Goal: Transaction & Acquisition: Purchase product/service

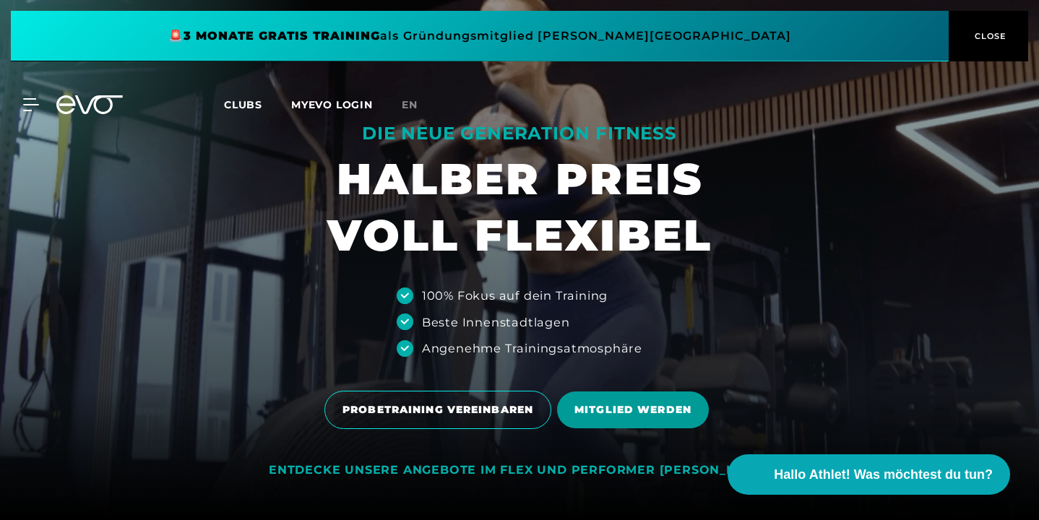
click at [585, 399] on span "MITGLIED WERDEN" at bounding box center [633, 410] width 152 height 37
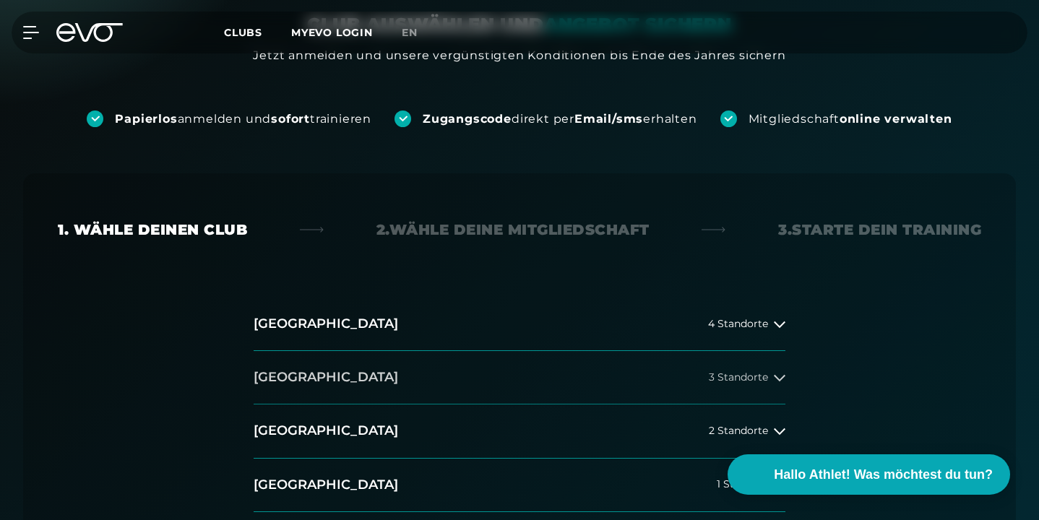
scroll to position [239, 0]
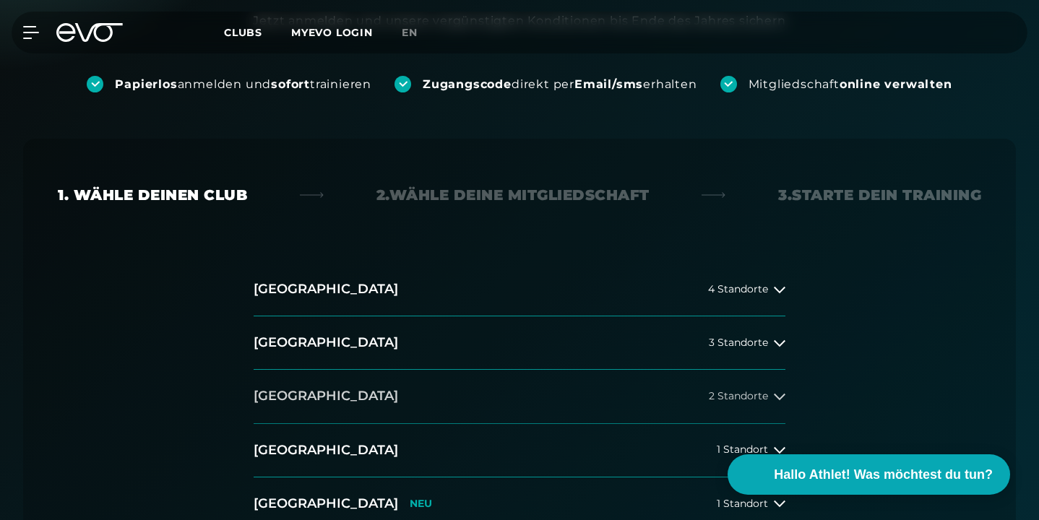
click at [549, 370] on button "[GEOGRAPHIC_DATA] 2 Standorte" at bounding box center [520, 396] width 532 height 53
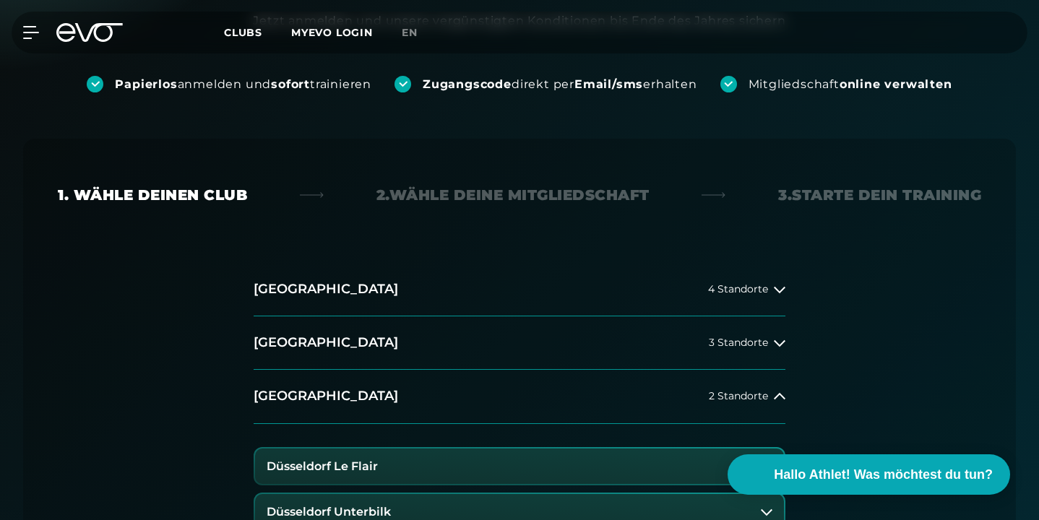
click at [552, 449] on button "Düsseldorf Le Flair" at bounding box center [519, 467] width 529 height 36
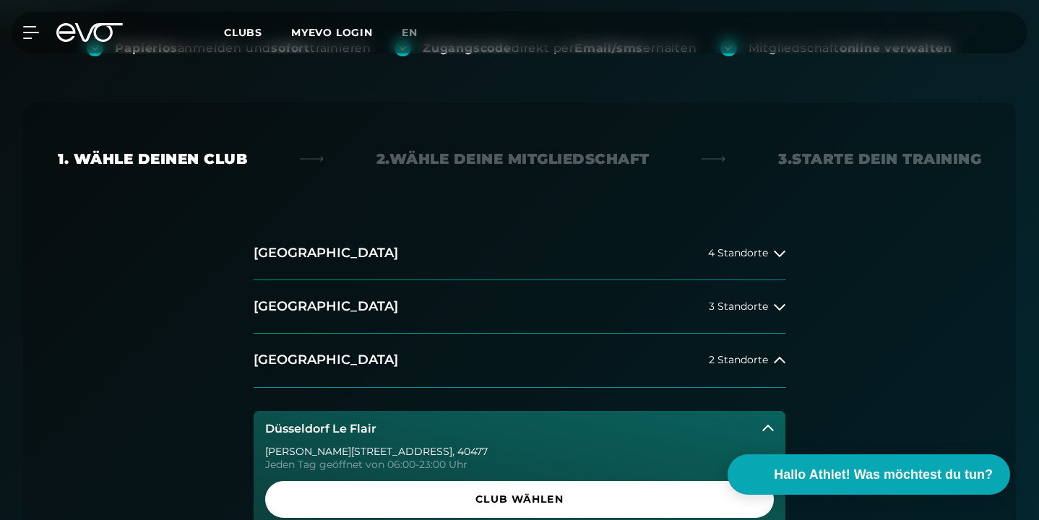
scroll to position [316, 0]
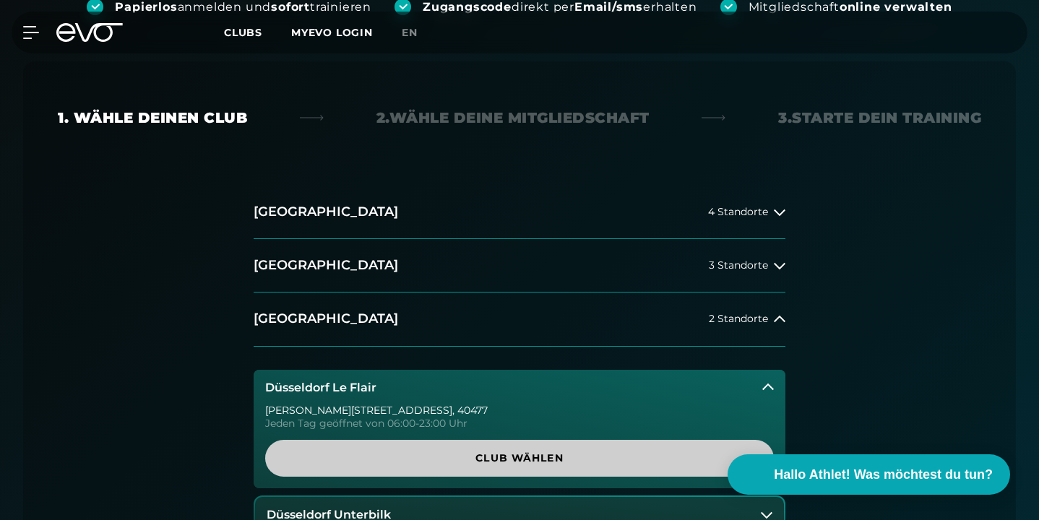
click at [551, 451] on span "Club wählen" at bounding box center [520, 458] width 474 height 15
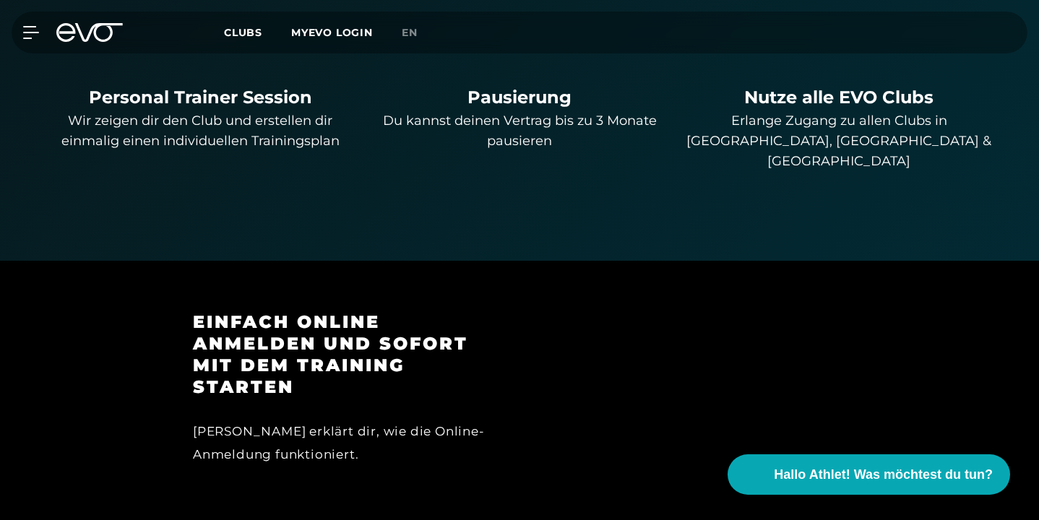
scroll to position [1276, 0]
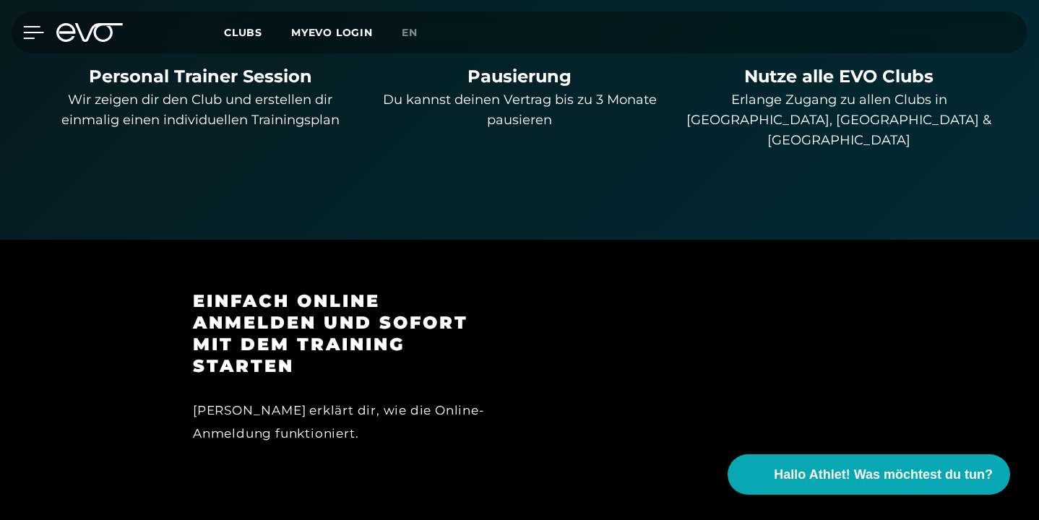
click at [33, 30] on icon at bounding box center [33, 32] width 21 height 13
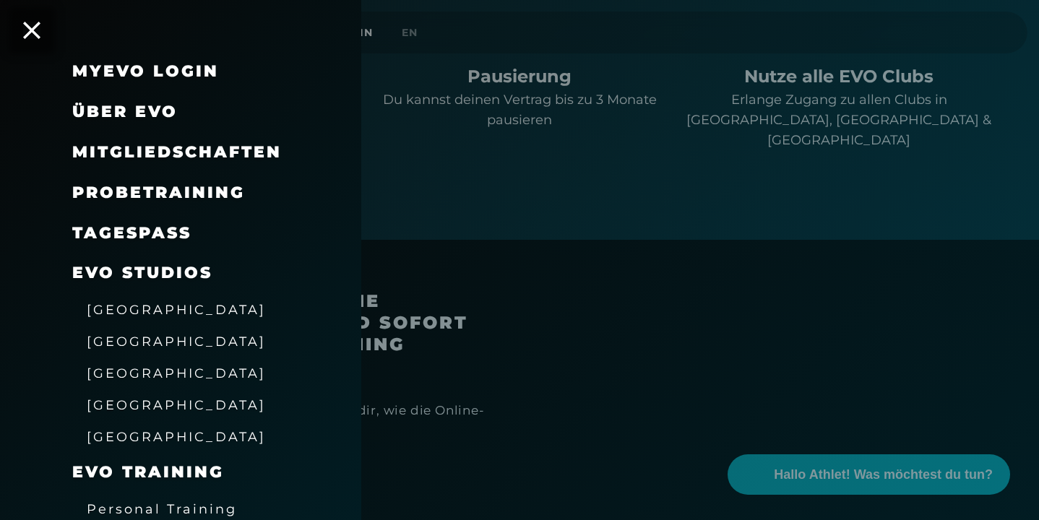
scroll to position [0, 0]
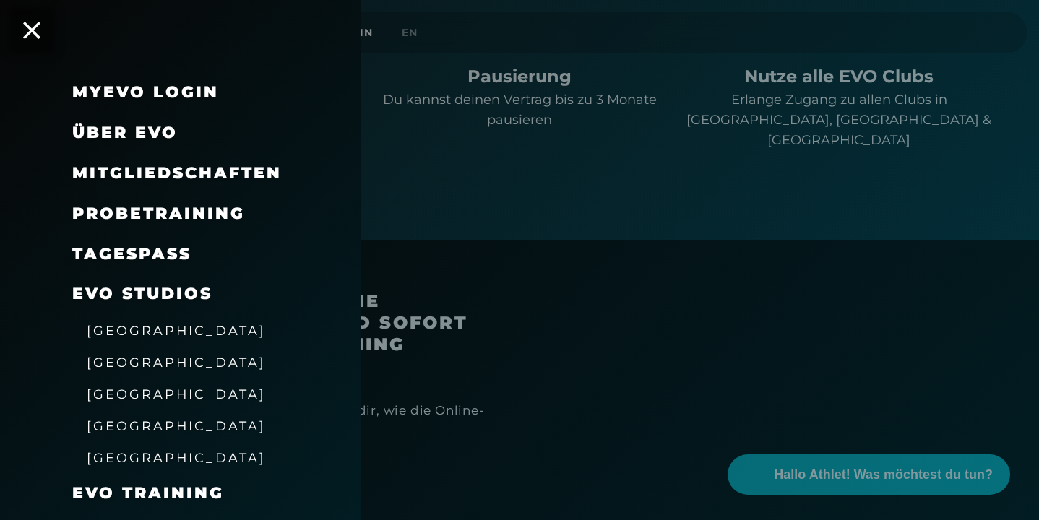
click at [153, 129] on span "Über EVO" at bounding box center [125, 133] width 106 height 20
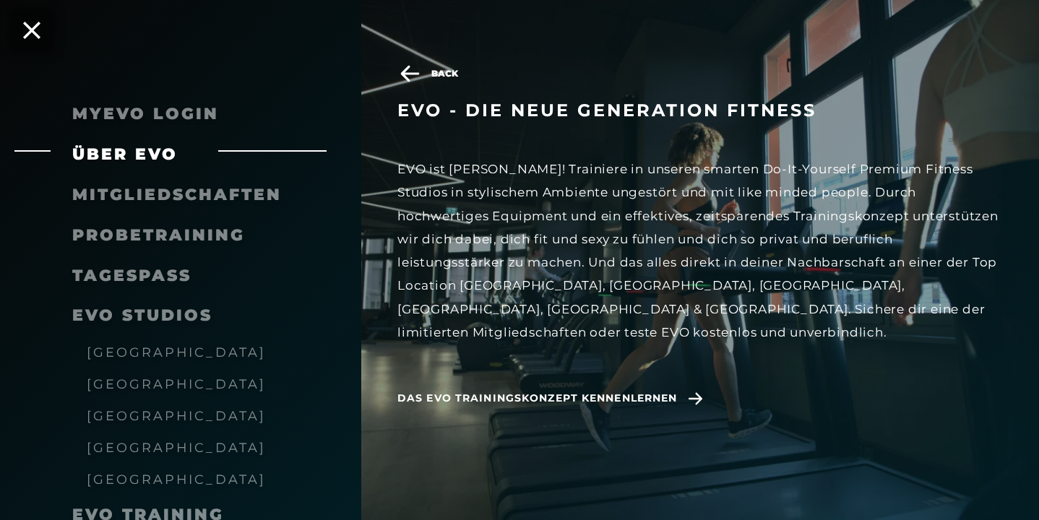
click at [156, 116] on link "MyEVO Login" at bounding box center [145, 114] width 147 height 20
click at [241, 198] on span "Mitgliedschaften" at bounding box center [177, 195] width 210 height 20
click at [240, 196] on span "Mitgliedschaften" at bounding box center [177, 195] width 210 height 20
click at [33, 38] on icon at bounding box center [31, 30] width 19 height 19
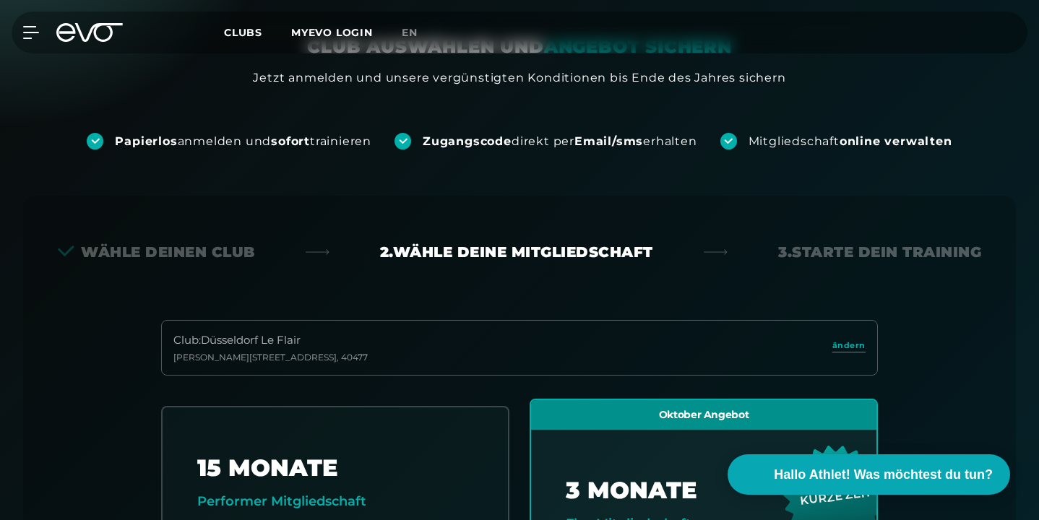
scroll to position [145, 0]
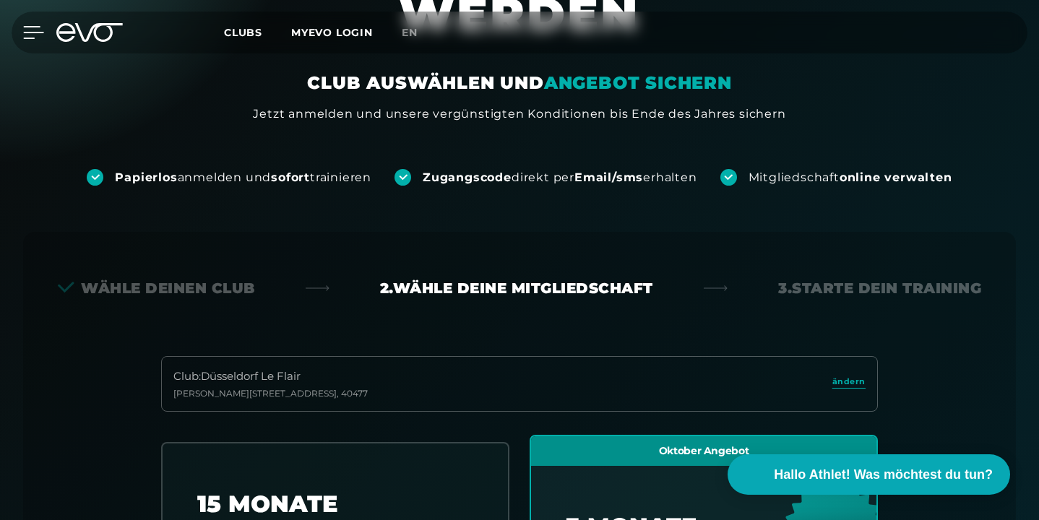
click at [33, 30] on icon at bounding box center [33, 32] width 21 height 13
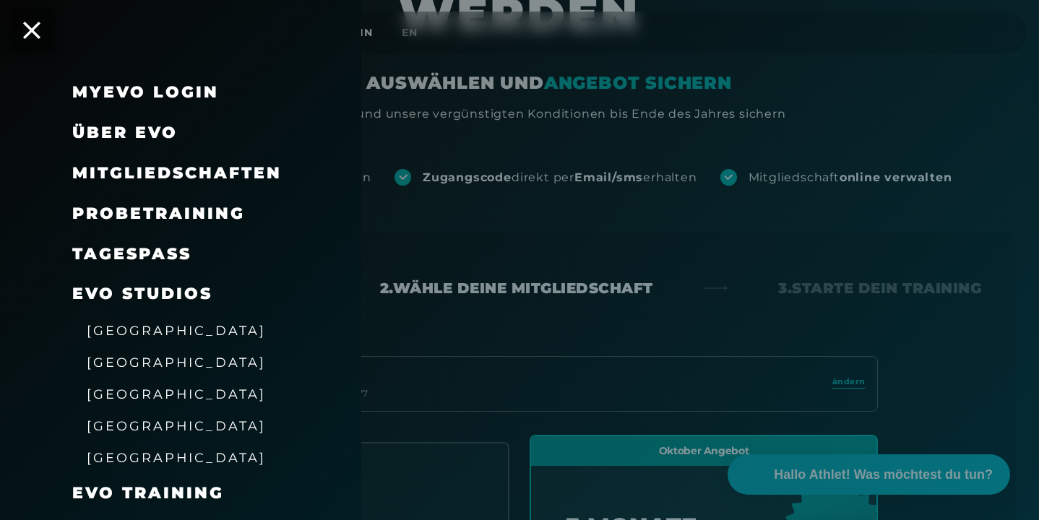
click at [144, 252] on link "TAGESPASS" at bounding box center [131, 254] width 119 height 20
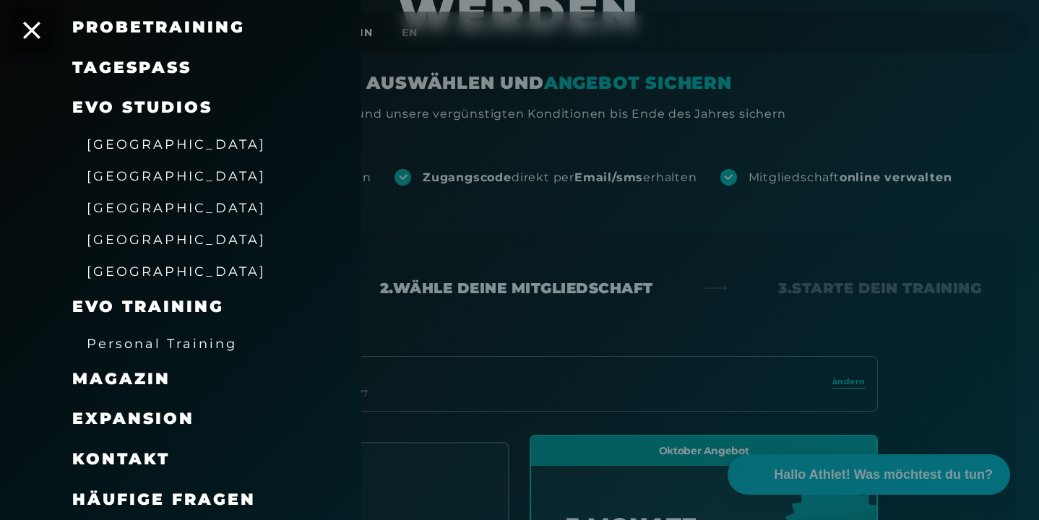
scroll to position [235, 0]
